Goal: Information Seeking & Learning: Learn about a topic

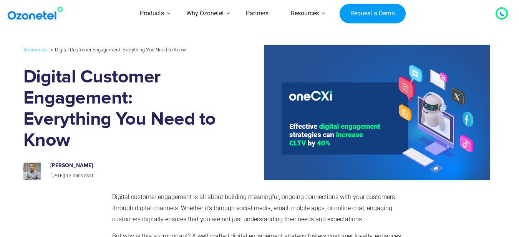
drag, startPoint x: 109, startPoint y: 169, endPoint x: 109, endPoint y: 164, distance: 5.0
click at [109, 169] on div "Prashanth Kancherla Sep 27, 2024 | 12 mins read" at bounding box center [132, 172] width 174 height 18
click at [152, 154] on div "Resources Digital Customer Engagement: Everything You Need to Know Digital Cust…" at bounding box center [121, 113] width 197 height 136
drag, startPoint x: 131, startPoint y: 160, endPoint x: 78, endPoint y: 165, distance: 53.6
click at [78, 165] on div "Prashanth Kancherla Sep 27, 2024 | 12 mins read" at bounding box center [122, 167] width 208 height 25
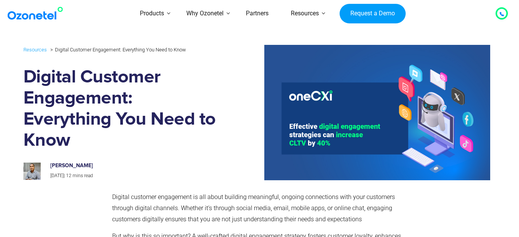
copy h6 "Kancherla"
